Goal: Task Accomplishment & Management: Use online tool/utility

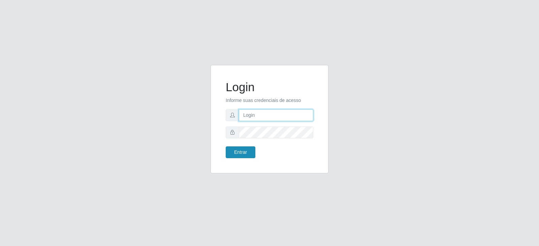
type input "[EMAIL_ADDRESS][DOMAIN_NAME]"
click at [242, 154] on button "Entrar" at bounding box center [241, 153] width 30 height 12
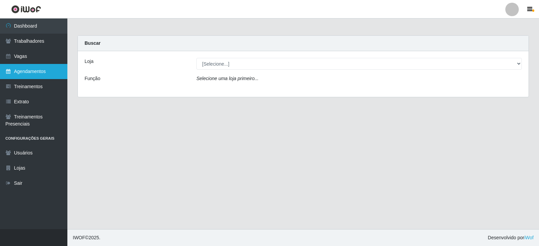
click at [45, 70] on link "Agendamentos" at bounding box center [33, 71] width 67 height 15
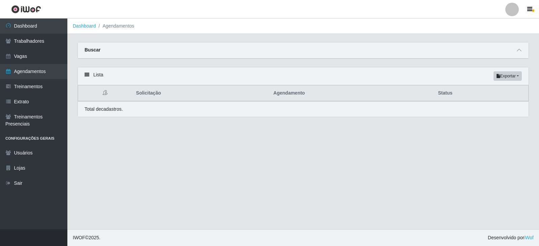
click at [157, 56] on div "Buscar" at bounding box center [303, 50] width 451 height 16
click at [159, 51] on div "Buscar" at bounding box center [303, 50] width 451 height 16
click at [86, 73] on icon at bounding box center [87, 74] width 5 height 5
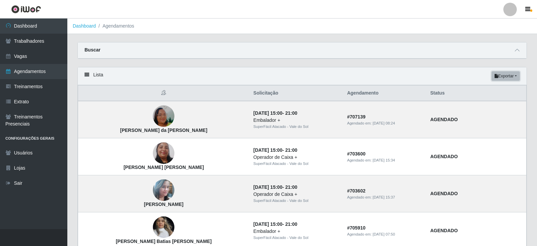
click at [505, 75] on button "Exportar" at bounding box center [506, 75] width 28 height 9
click at [455, 67] on div "Carregando... Buscar Início em [GEOGRAPHIC_DATA] em Status [Selecione...] AGEND…" at bounding box center [302, 54] width 460 height 25
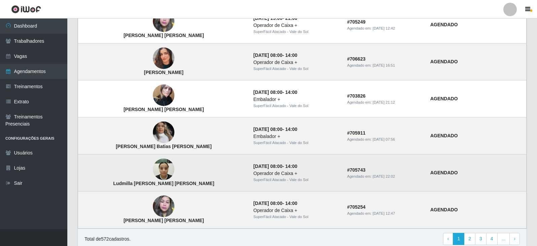
scroll to position [457, 0]
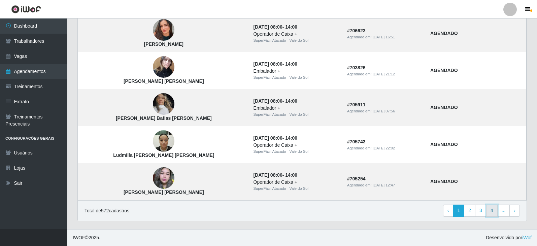
click at [491, 214] on link "4" at bounding box center [491, 211] width 11 height 12
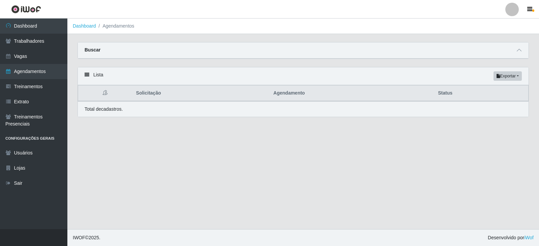
click at [85, 74] on icon at bounding box center [87, 74] width 5 height 5
click at [84, 52] on div "Buscar" at bounding box center [303, 50] width 451 height 16
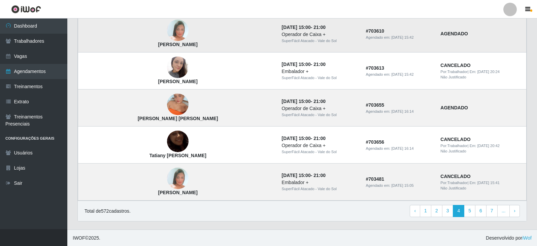
scroll to position [457, 0]
click at [436, 212] on link "2" at bounding box center [436, 211] width 11 height 12
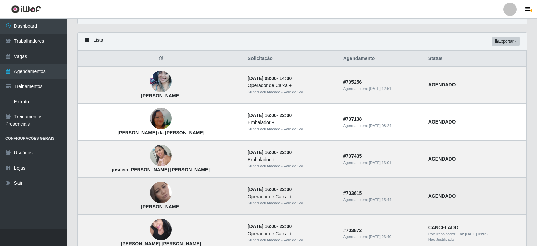
scroll to position [34, 0]
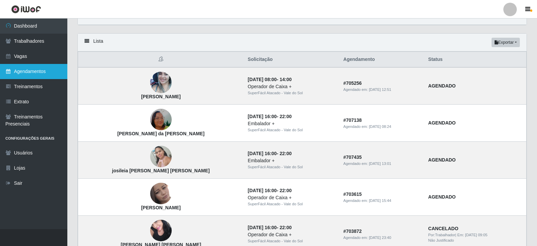
click at [55, 73] on link "Agendamentos" at bounding box center [33, 71] width 67 height 15
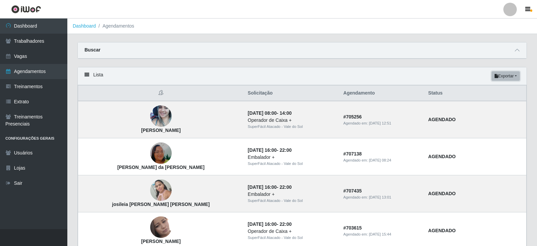
click at [501, 78] on button "Exportar" at bounding box center [506, 75] width 28 height 9
click at [455, 75] on div "Lista Exportar PDF Excel" at bounding box center [302, 76] width 449 height 18
click at [85, 75] on icon at bounding box center [87, 74] width 5 height 5
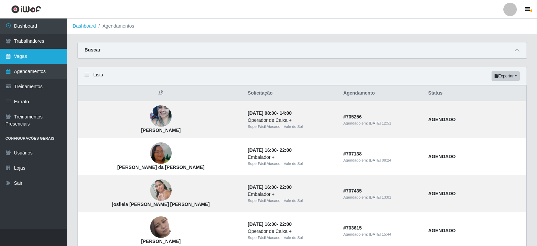
click at [61, 57] on link "Vagas" at bounding box center [33, 56] width 67 height 15
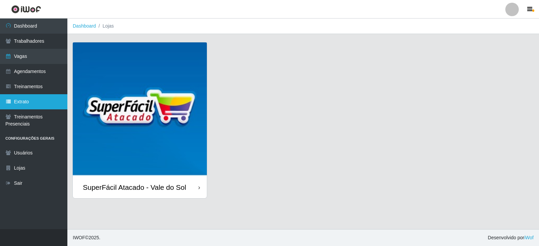
click at [46, 100] on link "Extrato" at bounding box center [33, 101] width 67 height 15
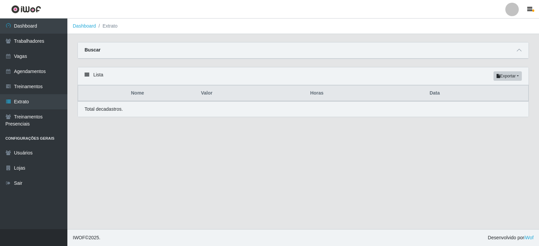
click at [89, 75] on div "Lista Exportar PDF Excel" at bounding box center [303, 76] width 451 height 18
click at [100, 47] on div "Buscar" at bounding box center [303, 50] width 451 height 16
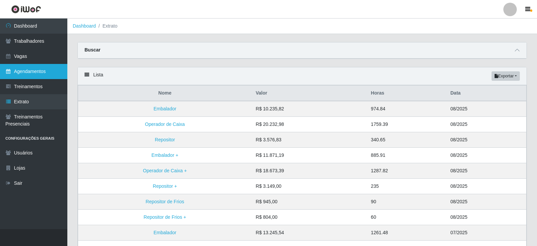
click at [56, 68] on link "Agendamentos" at bounding box center [33, 71] width 67 height 15
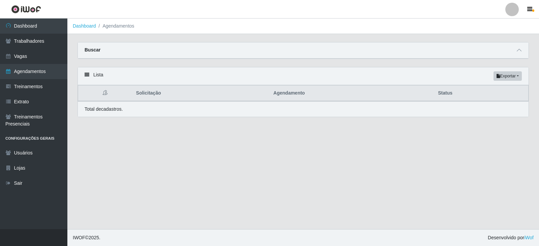
click at [88, 76] on icon at bounding box center [87, 74] width 5 height 5
click at [89, 75] on icon at bounding box center [87, 74] width 5 height 5
click at [291, 96] on th "Agendamento" at bounding box center [352, 94] width 165 height 16
click at [150, 97] on th "Solicitação" at bounding box center [200, 94] width 137 height 16
click at [103, 93] on th at bounding box center [105, 94] width 54 height 16
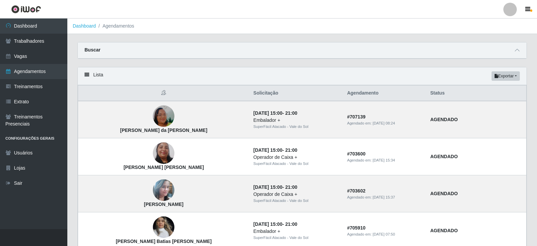
click at [113, 48] on div "Buscar" at bounding box center [302, 50] width 449 height 16
click at [32, 90] on link "Treinamentos" at bounding box center [33, 86] width 67 height 15
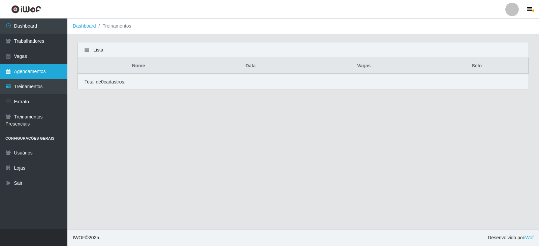
click at [39, 71] on link "Agendamentos" at bounding box center [33, 71] width 67 height 15
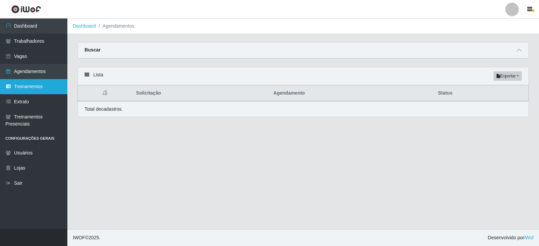
click at [43, 87] on link "Treinamentos" at bounding box center [33, 86] width 67 height 15
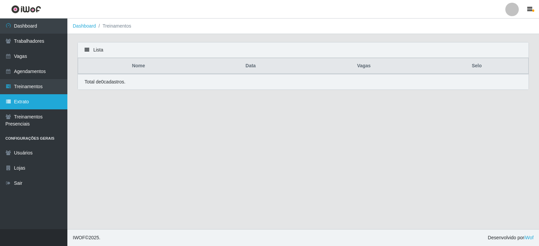
click at [44, 107] on link "Extrato" at bounding box center [33, 101] width 67 height 15
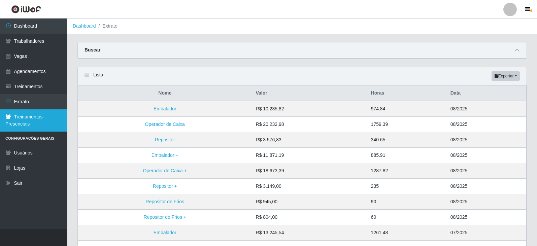
click at [41, 120] on link "Treinamentos Presenciais" at bounding box center [33, 120] width 67 height 22
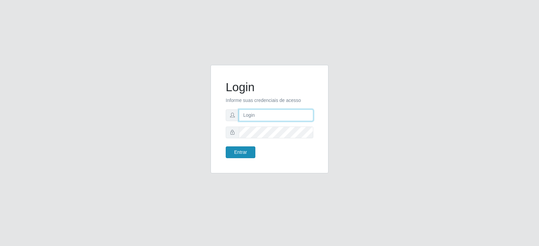
type input "[EMAIL_ADDRESS][DOMAIN_NAME]"
click at [241, 152] on button "Entrar" at bounding box center [241, 153] width 30 height 12
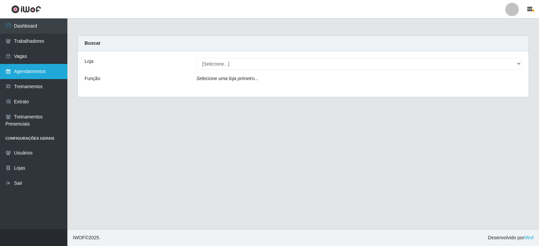
click at [32, 67] on link "Agendamentos" at bounding box center [33, 71] width 67 height 15
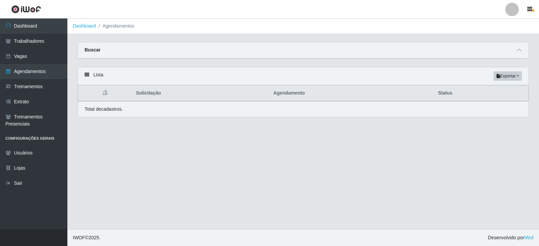
click at [104, 26] on li "Agendamentos" at bounding box center [115, 26] width 38 height 7
click at [112, 49] on div "Buscar" at bounding box center [303, 50] width 451 height 16
click at [93, 49] on strong "Buscar" at bounding box center [93, 49] width 16 height 5
click at [87, 76] on icon at bounding box center [87, 74] width 5 height 5
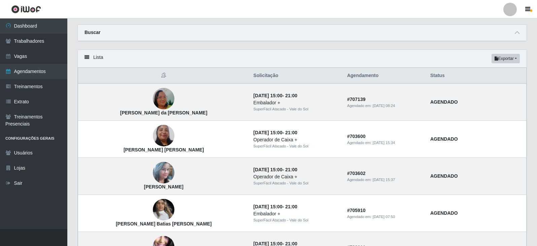
scroll to position [34, 0]
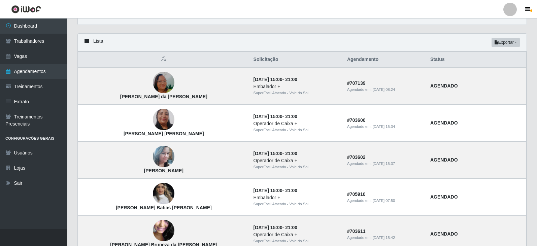
click at [250, 58] on th "Solicitação" at bounding box center [297, 60] width 94 height 16
click at [343, 59] on th "Agendamento" at bounding box center [384, 60] width 83 height 16
click at [427, 61] on th "Status" at bounding box center [477, 60] width 100 height 16
click at [504, 41] on button "Exportar" at bounding box center [506, 42] width 28 height 9
click at [479, 32] on div "Carregando... Buscar Início em [GEOGRAPHIC_DATA] em Status [Selecione...] AGEND…" at bounding box center [302, 20] width 460 height 25
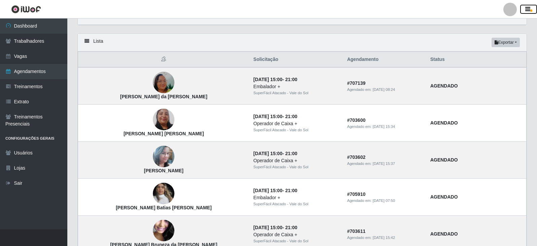
click at [525, 9] on button "button" at bounding box center [528, 9] width 17 height 9
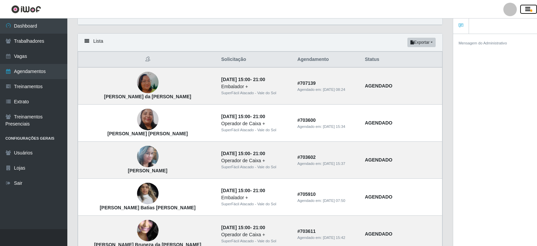
click at [526, 8] on icon "button" at bounding box center [528, 9] width 5 height 6
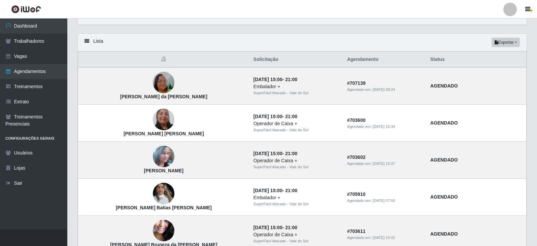
click at [86, 39] on icon at bounding box center [87, 41] width 5 height 5
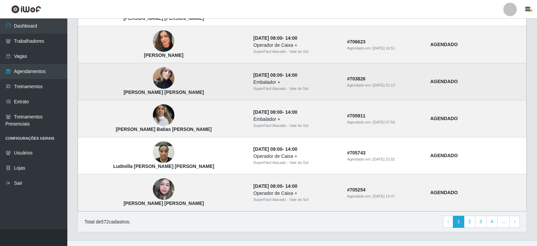
scroll to position [457, 0]
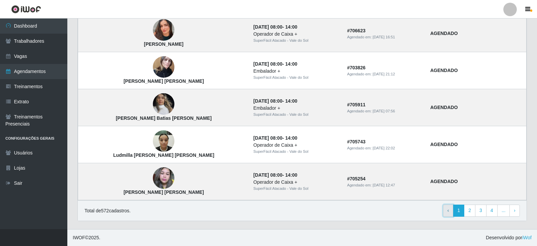
click at [448, 211] on link "‹ Previous" at bounding box center [448, 211] width 10 height 12
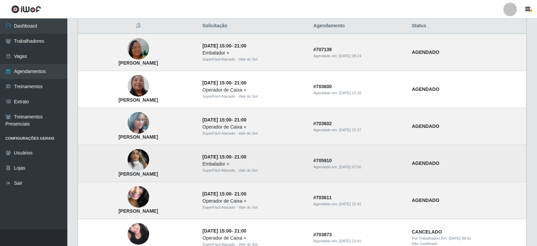
scroll to position [34, 0]
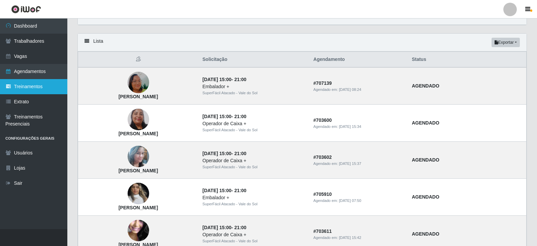
click at [43, 86] on link "Treinamentos" at bounding box center [33, 86] width 67 height 15
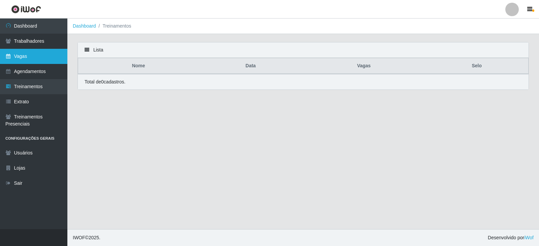
click at [43, 55] on link "Vagas" at bounding box center [33, 56] width 67 height 15
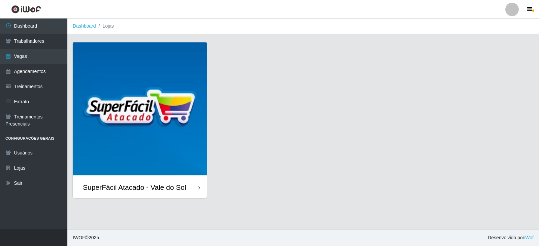
click at [142, 179] on div "SuperFácil Atacado - Vale do Sol" at bounding box center [140, 188] width 134 height 22
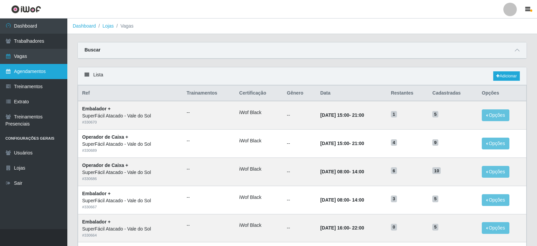
click at [52, 77] on link "Agendamentos" at bounding box center [33, 71] width 67 height 15
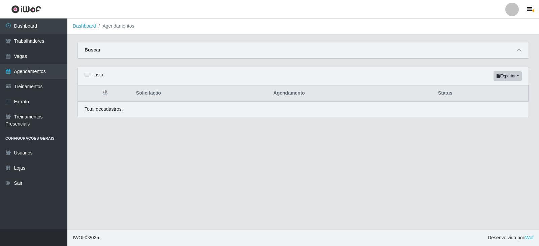
click at [87, 74] on icon at bounding box center [87, 74] width 5 height 5
click at [55, 46] on link "Trabalhadores" at bounding box center [33, 41] width 67 height 15
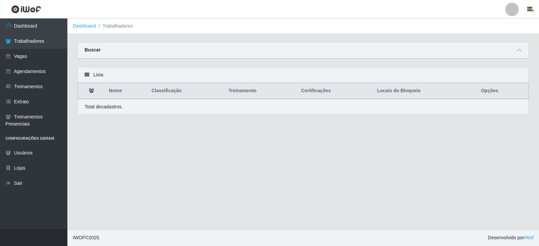
click at [109, 51] on div "Buscar" at bounding box center [303, 50] width 451 height 16
click at [103, 46] on div "Buscar" at bounding box center [303, 50] width 451 height 16
click at [119, 93] on th "Nome" at bounding box center [126, 91] width 43 height 16
click at [106, 110] on p "Total de cadastros." at bounding box center [104, 106] width 38 height 7
click at [117, 89] on th "Nome" at bounding box center [126, 91] width 43 height 16
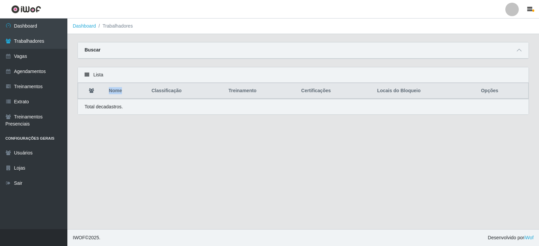
click at [117, 90] on th "Nome" at bounding box center [126, 91] width 43 height 16
click at [121, 93] on th "Nome" at bounding box center [126, 91] width 43 height 16
click at [262, 29] on ol "Dashboard Trabalhadores" at bounding box center [303, 26] width 472 height 15
click at [523, 51] on div "Buscar" at bounding box center [303, 50] width 451 height 16
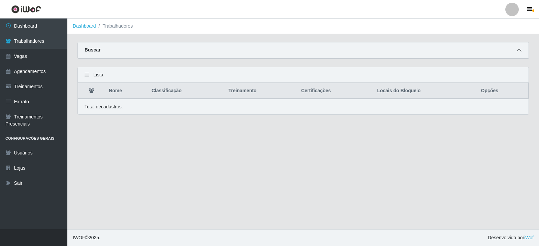
click at [517, 51] on icon at bounding box center [519, 50] width 5 height 5
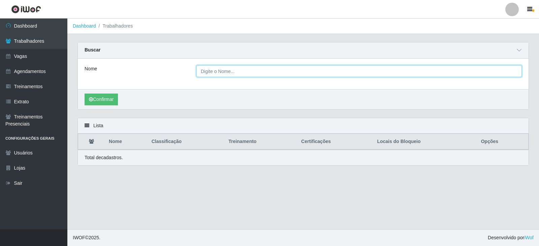
click at [273, 68] on input "Nome" at bounding box center [358, 71] width 325 height 12
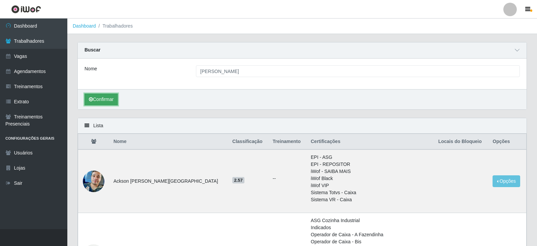
click at [101, 101] on button "Confirmar" at bounding box center [101, 100] width 33 height 12
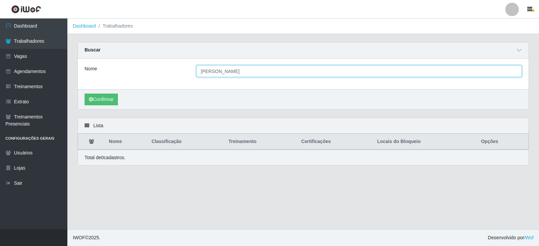
click at [234, 75] on input "ana cris" at bounding box center [358, 71] width 325 height 12
type input "a"
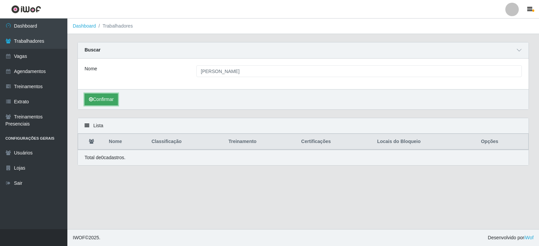
click at [94, 100] on button "Confirmar" at bounding box center [101, 100] width 33 height 12
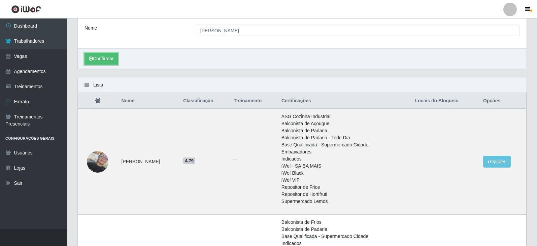
scroll to position [39, 0]
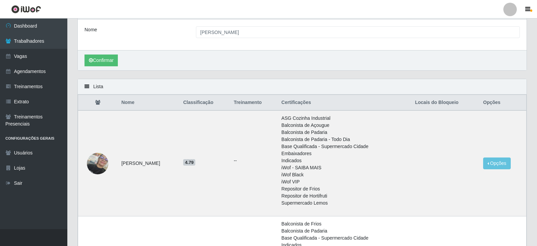
click at [87, 86] on icon at bounding box center [87, 86] width 5 height 5
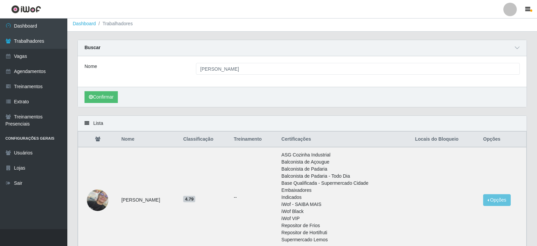
scroll to position [0, 0]
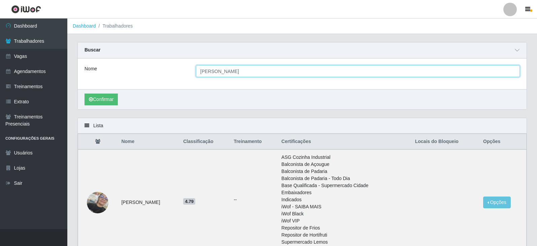
click at [242, 73] on input "cristina" at bounding box center [358, 71] width 324 height 12
type input "c"
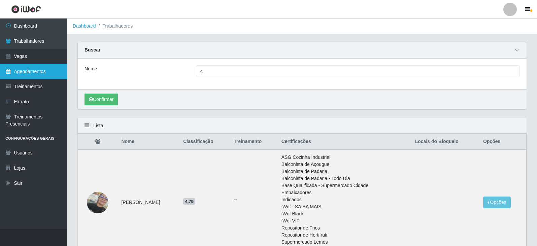
click at [50, 77] on link "Agendamentos" at bounding box center [33, 71] width 67 height 15
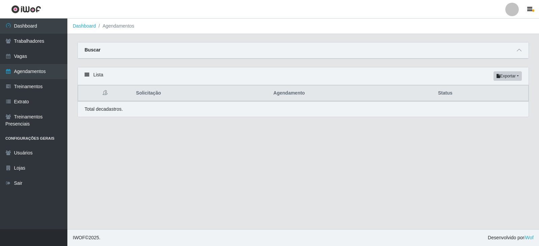
click at [499, 51] on div "Buscar" at bounding box center [303, 50] width 451 height 16
click at [519, 48] on span at bounding box center [519, 50] width 8 height 8
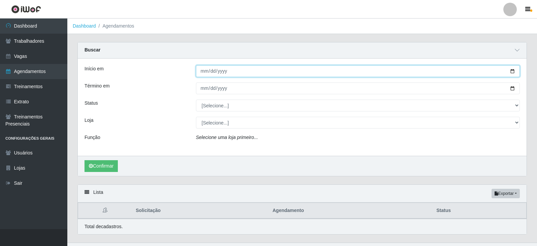
click at [278, 68] on input "Início em" at bounding box center [358, 71] width 324 height 12
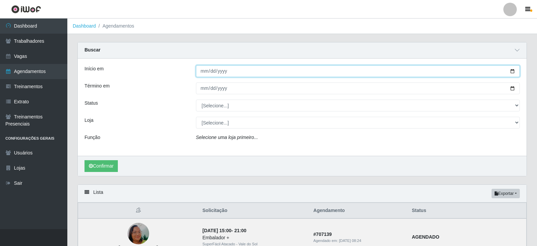
type input "202025-08-15"
type input "2025-08-15"
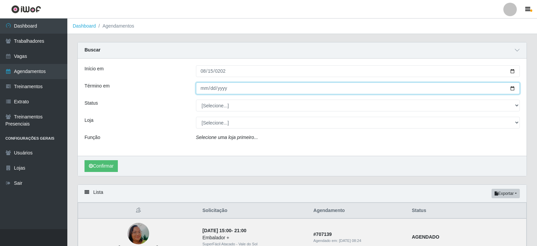
click at [201, 85] on input "Término em" at bounding box center [358, 89] width 324 height 12
type input "0025-08-15"
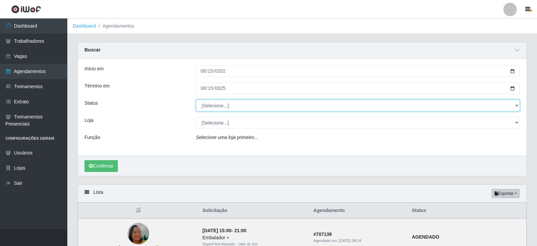
click at [219, 104] on select "[Selecione...] AGENDADO AGUARDANDO LIBERAR EM ANDAMENTO EM REVISÃO FINALIZADO C…" at bounding box center [358, 106] width 324 height 12
select select "FINALIZADO"
click at [196, 100] on select "[Selecione...] AGENDADO AGUARDANDO LIBERAR EM ANDAMENTO EM REVISÃO FINALIZADO C…" at bounding box center [358, 106] width 324 height 12
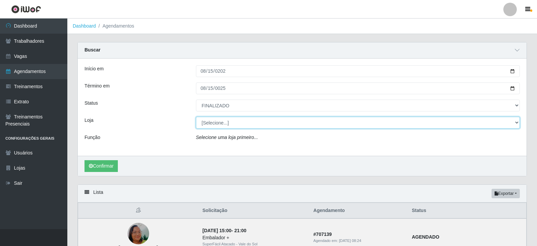
click at [241, 123] on select "[Selecione...] SuperFácil Atacado - Vale do Sol" at bounding box center [358, 123] width 324 height 12
select select "502"
click at [196, 117] on select "[Selecione...] SuperFácil Atacado - Vale do Sol" at bounding box center [358, 123] width 324 height 12
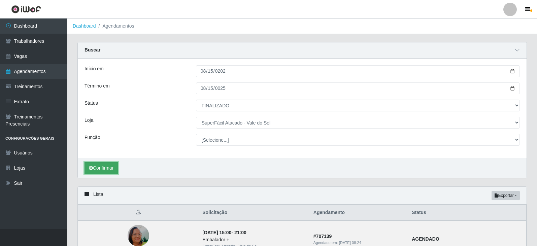
click at [110, 164] on button "Confirmar" at bounding box center [101, 168] width 33 height 12
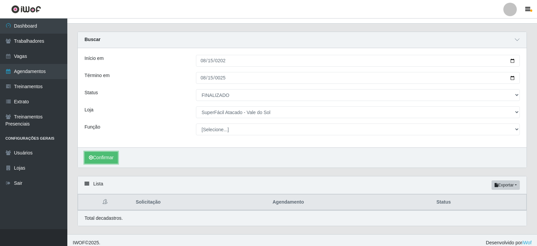
scroll to position [16, 0]
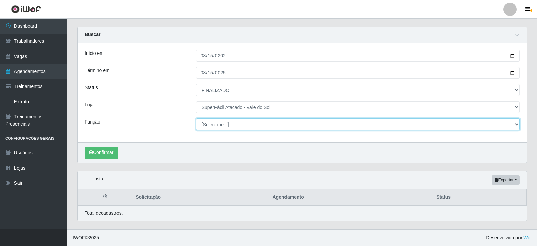
click at [215, 124] on select "[Selecione...] Embalador Embalador + Embalador ++ Operador de Caixa Operador de…" at bounding box center [358, 125] width 324 height 12
select select "22"
click at [196, 119] on select "[Selecione...] Embalador Embalador + Embalador ++ Operador de Caixa Operador de…" at bounding box center [358, 125] width 324 height 12
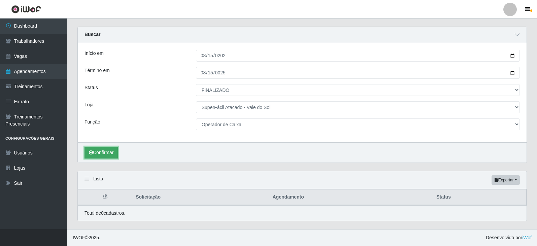
click at [96, 155] on button "Confirmar" at bounding box center [101, 153] width 33 height 12
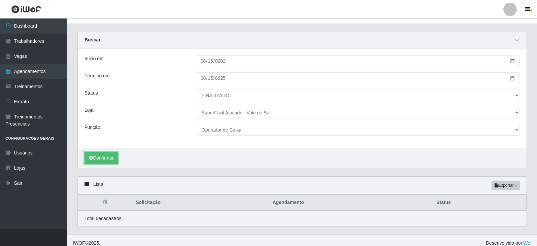
scroll to position [16, 0]
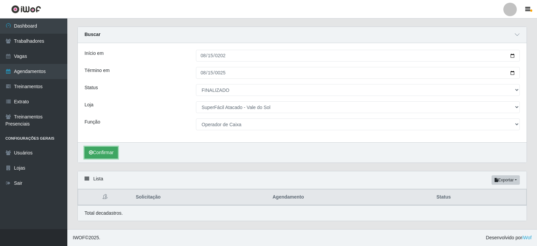
click at [91, 150] on button "Confirmar" at bounding box center [101, 153] width 33 height 12
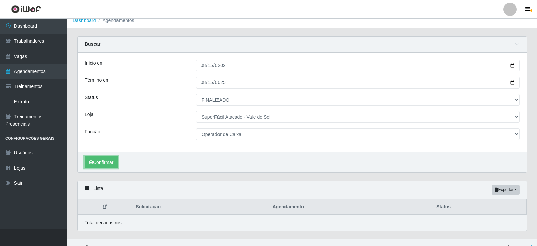
scroll to position [0, 0]
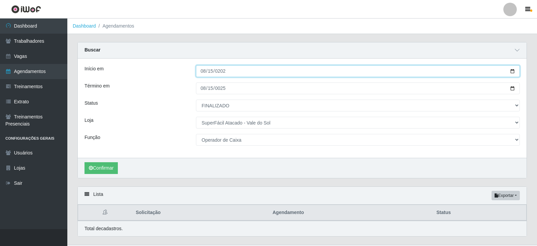
click at [225, 72] on input "2025-08-15" at bounding box center [358, 71] width 324 height 12
click at [209, 71] on input "2025-08-15" at bounding box center [358, 71] width 324 height 12
click at [203, 72] on input "2025-08-15" at bounding box center [358, 71] width 324 height 12
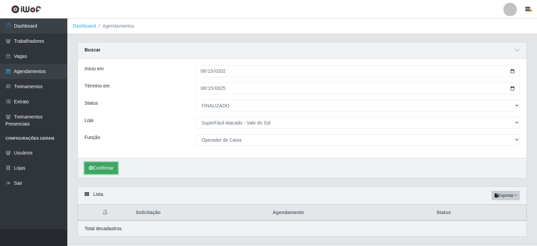
click at [104, 165] on button "Confirmar" at bounding box center [101, 168] width 33 height 12
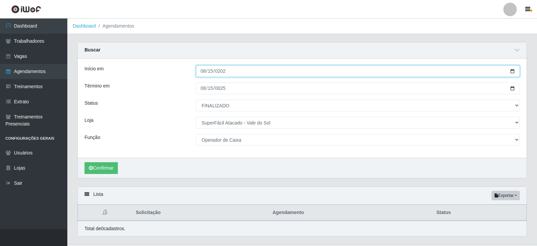
click at [207, 70] on input "2025-08-14" at bounding box center [358, 71] width 324 height 12
type input "2025-08-15"
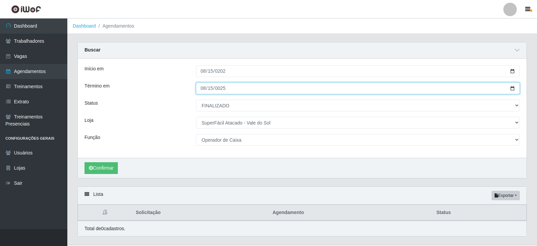
click at [260, 90] on input "0025-08-15" at bounding box center [358, 89] width 324 height 12
click at [249, 90] on input "0025-08-15" at bounding box center [358, 89] width 324 height 12
click at [247, 88] on input "0025-08-15" at bounding box center [358, 89] width 324 height 12
type input "0025-08-15"
type input "2025-08-15"
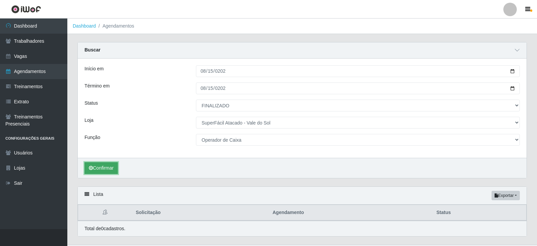
click at [96, 166] on button "Confirmar" at bounding box center [101, 168] width 33 height 12
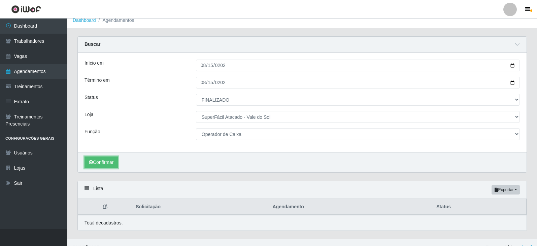
scroll to position [16, 0]
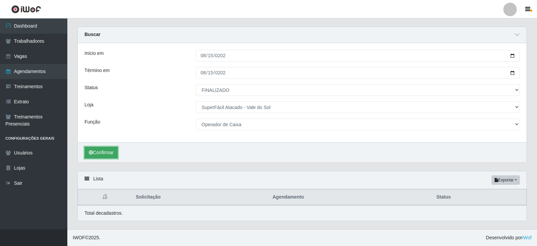
click at [107, 157] on button "Confirmar" at bounding box center [101, 153] width 33 height 12
click at [109, 154] on button "Confirmar" at bounding box center [101, 153] width 33 height 12
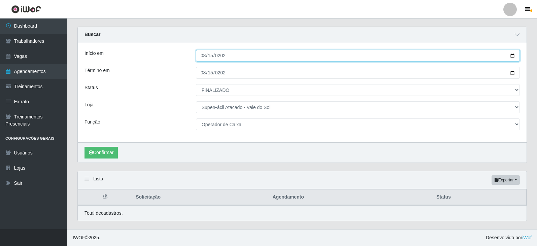
click at [206, 56] on input "2025-08-15" at bounding box center [358, 56] width 324 height 12
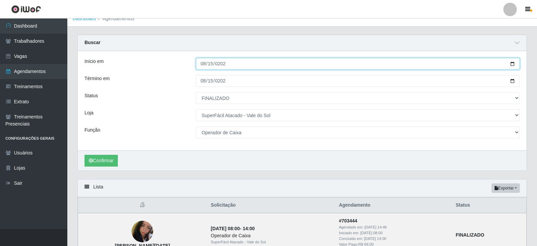
scroll to position [0, 0]
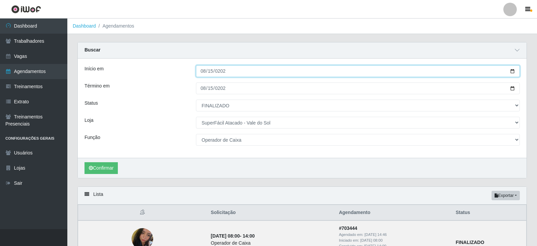
click at [206, 72] on input "2025-08-14" at bounding box center [358, 71] width 324 height 12
click at [202, 70] on input "2025-08-14" at bounding box center [358, 71] width 324 height 12
type input "2025-08-15"
click at [85, 162] on button "Confirmar" at bounding box center [101, 168] width 33 height 12
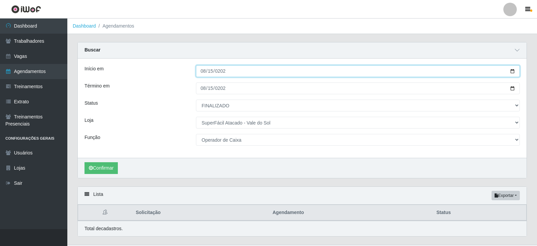
click at [204, 73] on input "2025-08-15" at bounding box center [358, 71] width 324 height 12
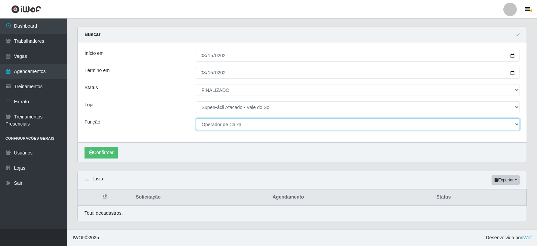
click at [282, 124] on select "[Selecione...] Embalador Embalador + Embalador ++ Operador de Caixa Operador de…" at bounding box center [358, 125] width 324 height 12
select select "[Selecione...]"
click at [196, 119] on select "[Selecione...] Embalador Embalador + Embalador ++ Operador de Caixa Operador de…" at bounding box center [358, 125] width 324 height 12
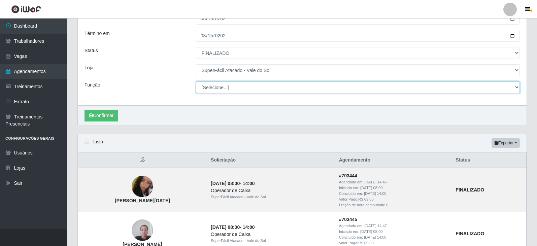
scroll to position [108, 0]
